Goal: Information Seeking & Learning: Check status

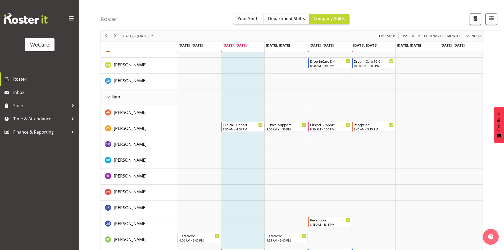
scroll to position [556, 0]
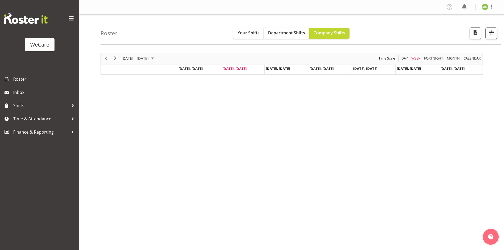
scroll to position [10, 0]
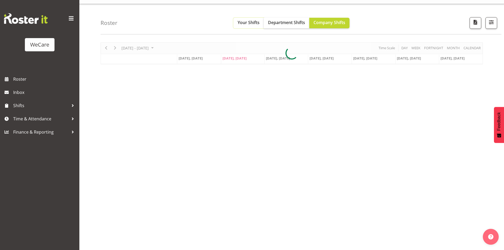
click at [238, 24] on span "Your Shifts" at bounding box center [249, 23] width 22 height 6
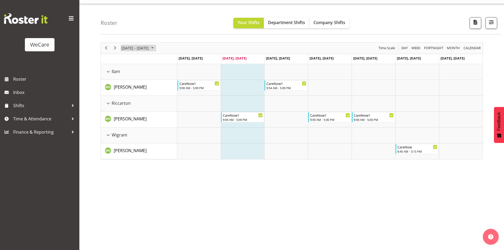
click at [156, 47] on span "September 2025" at bounding box center [152, 48] width 6 height 7
click at [176, 61] on span "next month" at bounding box center [177, 62] width 9 height 10
click at [175, 64] on span "next month" at bounding box center [177, 62] width 9 height 10
click at [126, 90] on span "3" at bounding box center [127, 89] width 8 height 8
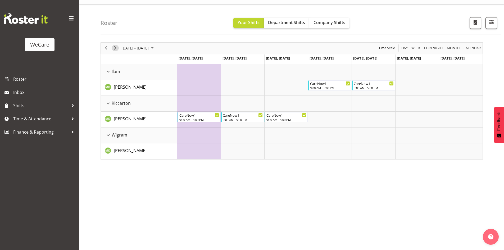
click at [115, 49] on span "Next" at bounding box center [115, 48] width 6 height 7
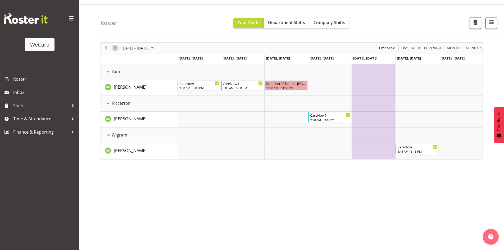
click at [115, 49] on span "Next" at bounding box center [115, 48] width 6 height 7
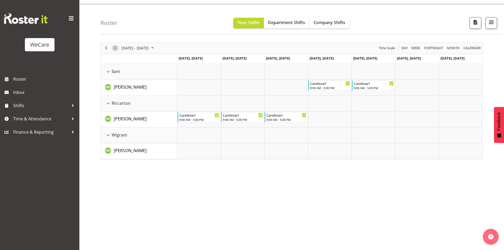
click at [115, 49] on span "Next" at bounding box center [115, 48] width 6 height 7
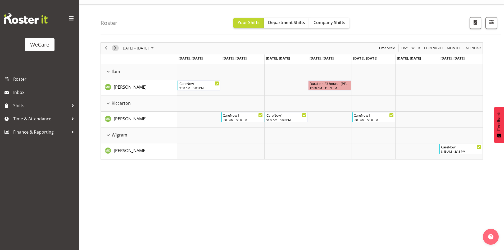
click at [115, 49] on span "Next" at bounding box center [115, 48] width 6 height 7
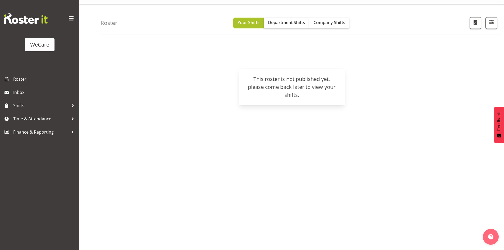
click at [244, 22] on span "Your Shifts" at bounding box center [249, 23] width 22 height 6
click at [252, 19] on button "Your Shifts" at bounding box center [248, 23] width 30 height 11
click at [25, 74] on link "Roster" at bounding box center [39, 78] width 79 height 13
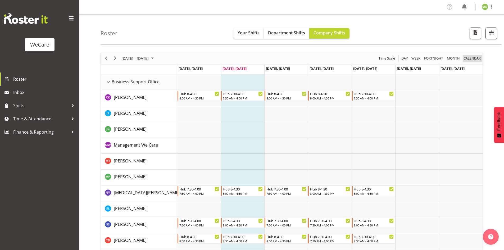
click at [470, 60] on span "calendar" at bounding box center [472, 58] width 18 height 7
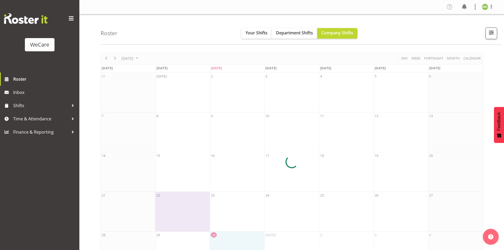
click at [134, 57] on div at bounding box center [292, 162] width 382 height 219
click at [256, 35] on span "Your Shifts" at bounding box center [257, 33] width 22 height 6
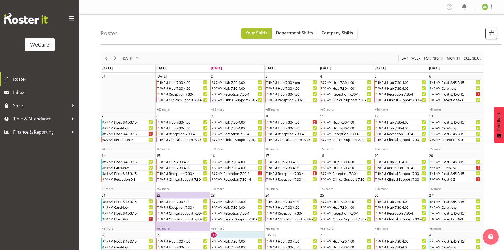
click at [248, 33] on span "Your Shifts" at bounding box center [257, 33] width 22 height 6
click at [134, 58] on span "[DATE]" at bounding box center [127, 58] width 13 height 7
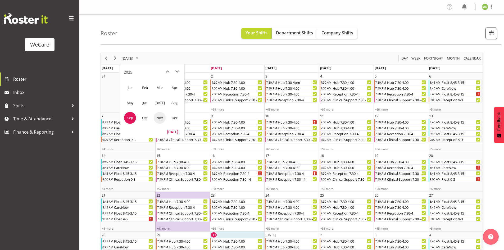
click at [156, 117] on span "Nov" at bounding box center [160, 118] width 12 height 12
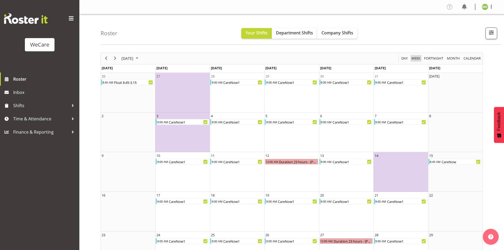
click at [416, 61] on span "Week" at bounding box center [416, 58] width 10 height 7
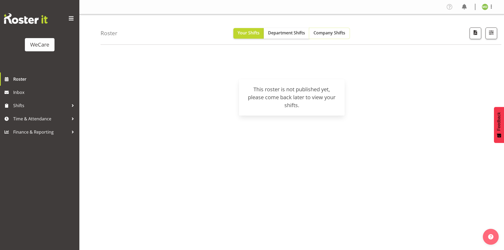
click at [337, 36] on button "Company Shifts" at bounding box center [329, 33] width 40 height 11
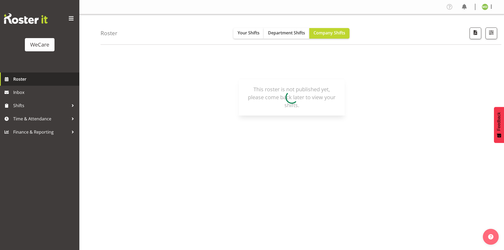
click at [17, 81] on span "Roster" at bounding box center [44, 79] width 63 height 8
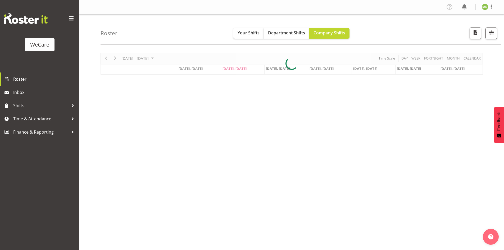
click at [142, 56] on div at bounding box center [292, 64] width 382 height 22
click at [143, 59] on div at bounding box center [292, 64] width 382 height 22
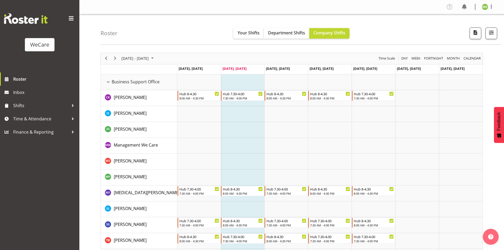
click at [143, 59] on span "[DATE] - [DATE]" at bounding box center [135, 58] width 28 height 7
click at [176, 74] on span "next month" at bounding box center [177, 72] width 9 height 10
click at [126, 108] on span "10" at bounding box center [127, 108] width 8 height 8
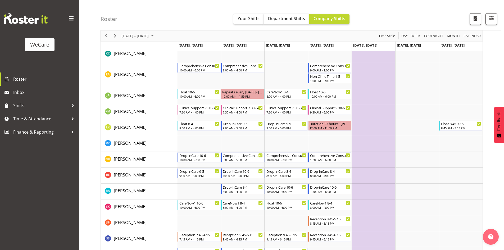
scroll to position [238, 0]
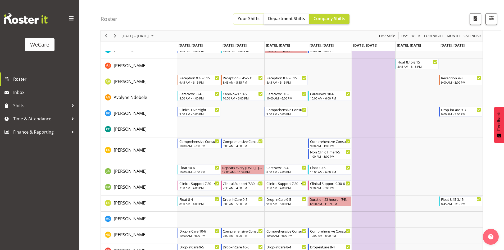
drag, startPoint x: 246, startPoint y: 19, endPoint x: 392, endPoint y: 73, distance: 155.7
click at [246, 19] on span "Your Shifts" at bounding box center [249, 19] width 22 height 6
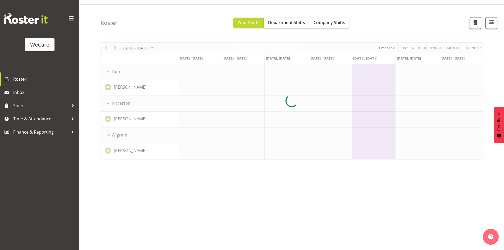
scroll to position [10, 0]
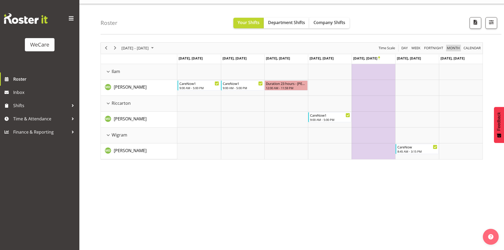
click at [455, 49] on span "Month" at bounding box center [453, 48] width 14 height 7
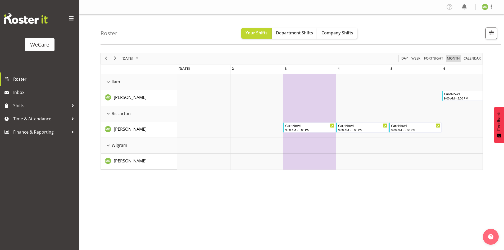
click at [453, 59] on span "Month" at bounding box center [453, 58] width 14 height 7
click at [134, 59] on span "[DATE]" at bounding box center [127, 58] width 13 height 7
click at [159, 116] on span "Nov" at bounding box center [160, 118] width 12 height 12
drag, startPoint x: 468, startPoint y: 58, endPoint x: 457, endPoint y: 79, distance: 24.0
click at [468, 58] on span "calendar" at bounding box center [472, 58] width 18 height 7
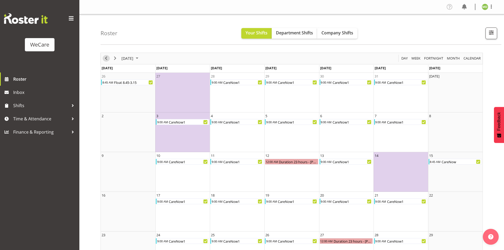
click at [106, 59] on span "Previous" at bounding box center [106, 58] width 6 height 7
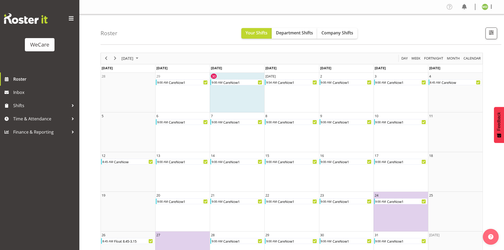
click at [487, 7] on img at bounding box center [485, 7] width 6 height 6
click at [471, 32] on link "Log Out" at bounding box center [469, 28] width 51 height 10
